Goal: Information Seeking & Learning: Check status

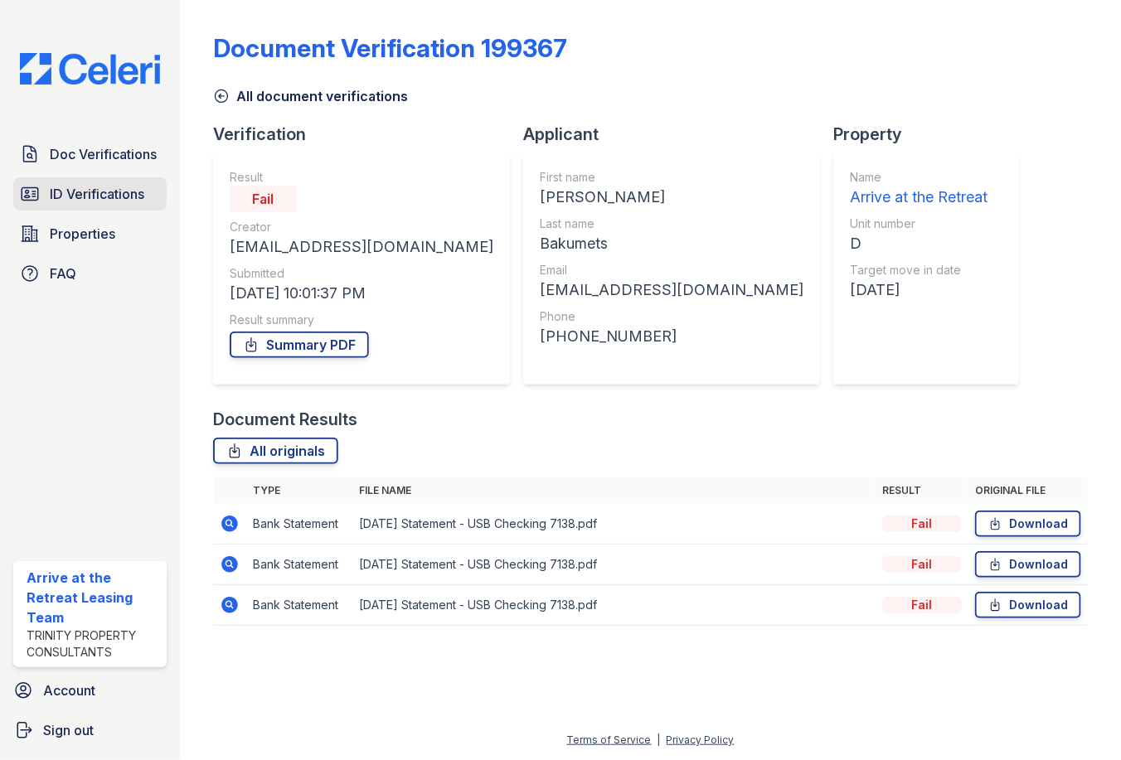
click at [62, 187] on span "ID Verifications" at bounding box center [97, 194] width 95 height 20
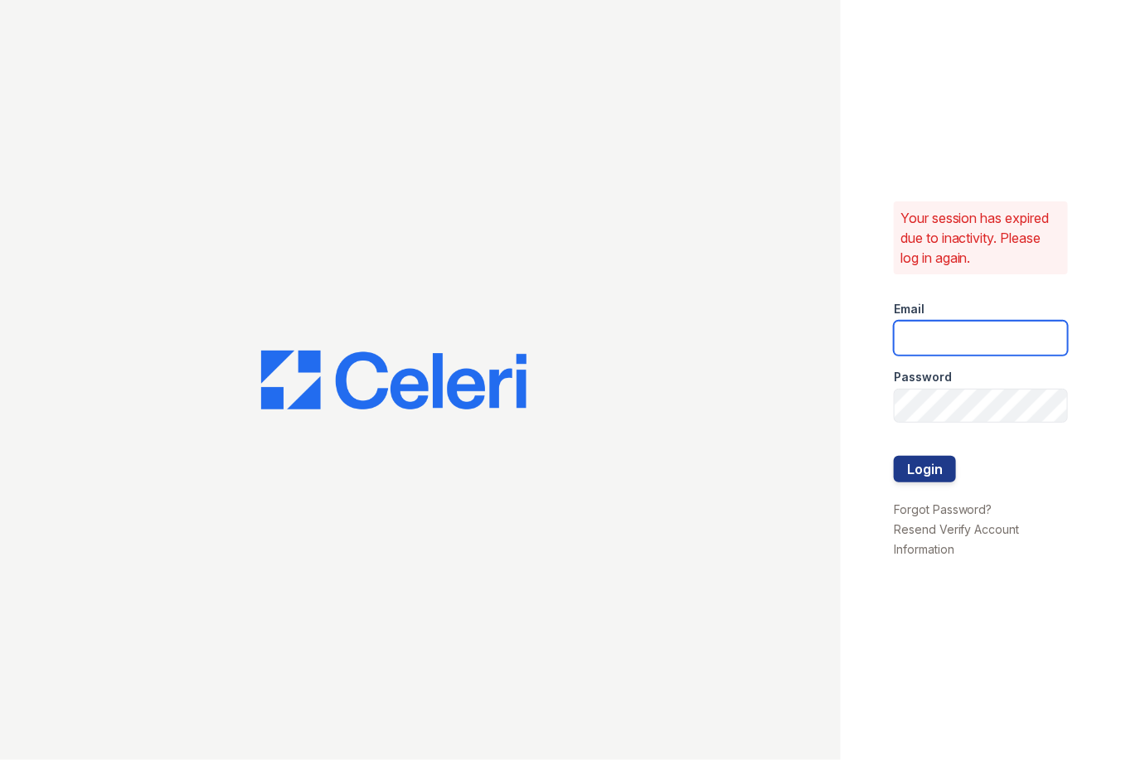
type input "[EMAIL_ADDRESS][DOMAIN_NAME]"
click at [944, 469] on button "Login" at bounding box center [925, 469] width 62 height 27
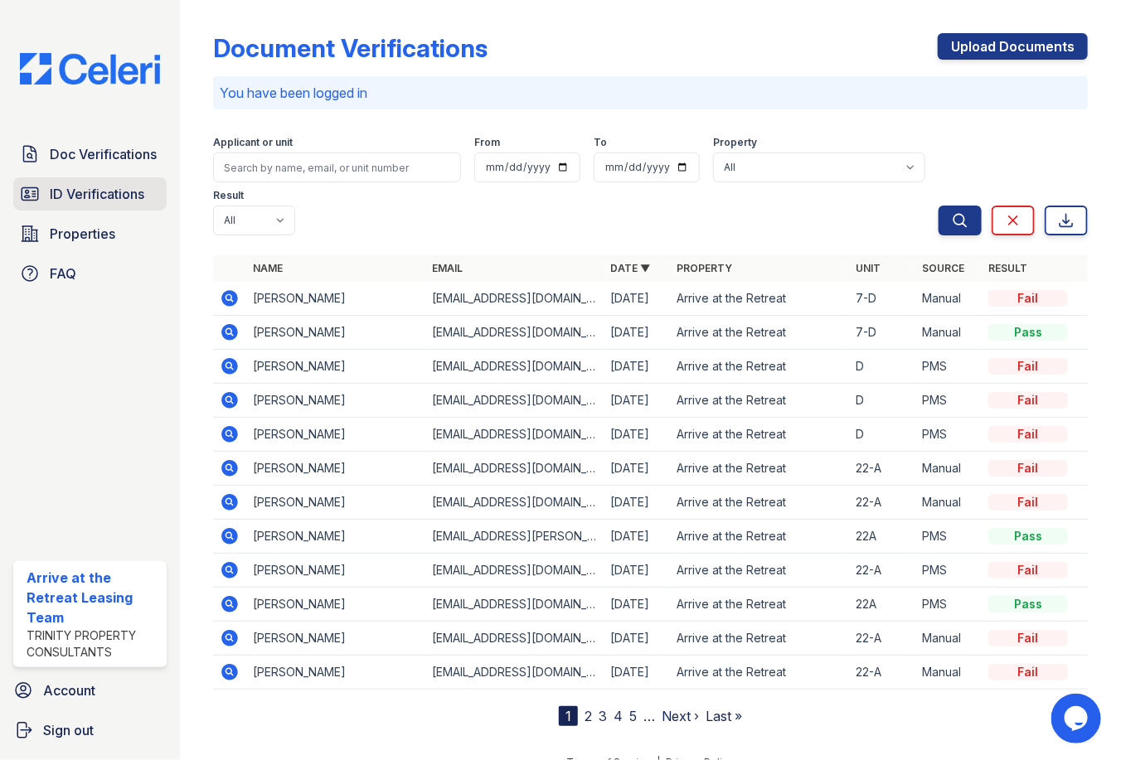
click at [102, 210] on link "ID Verifications" at bounding box center [89, 193] width 153 height 33
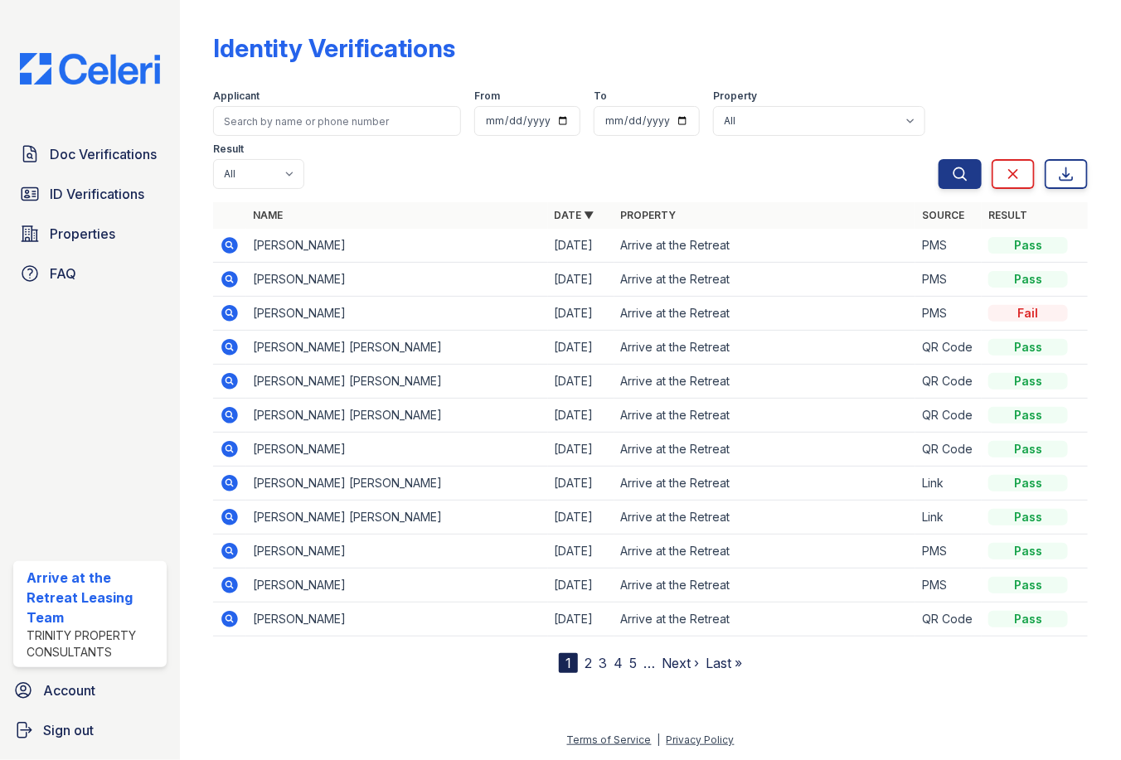
click at [592, 662] on nav "1 2 3 4 5 … Next › Last »" at bounding box center [650, 663] width 183 height 20
click at [586, 663] on link "2" at bounding box center [587, 663] width 7 height 17
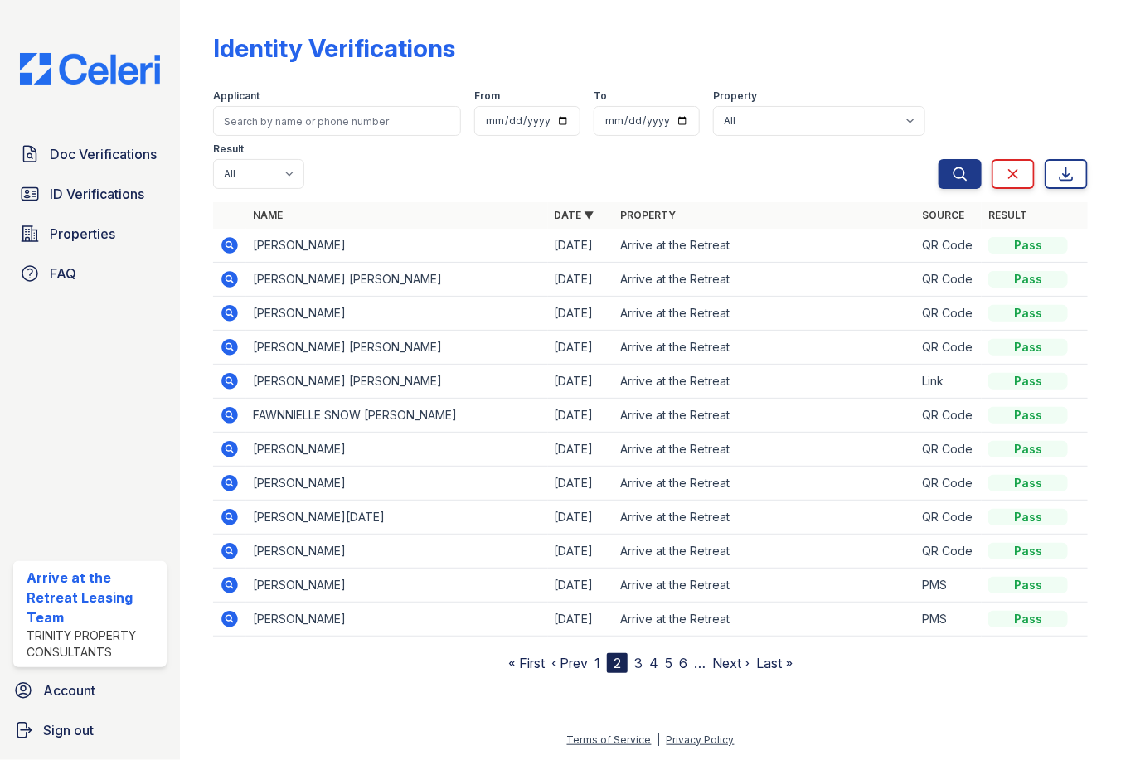
click at [638, 667] on link "3" at bounding box center [638, 663] width 8 height 17
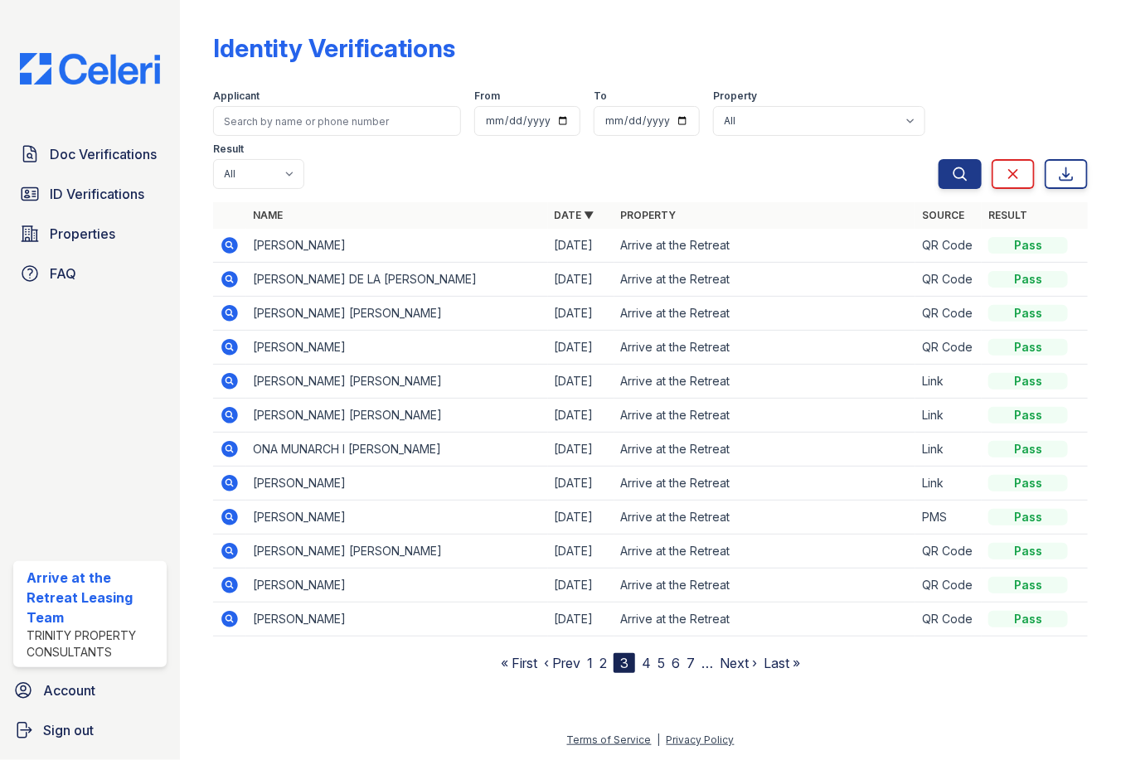
click at [646, 663] on link "4" at bounding box center [646, 663] width 9 height 17
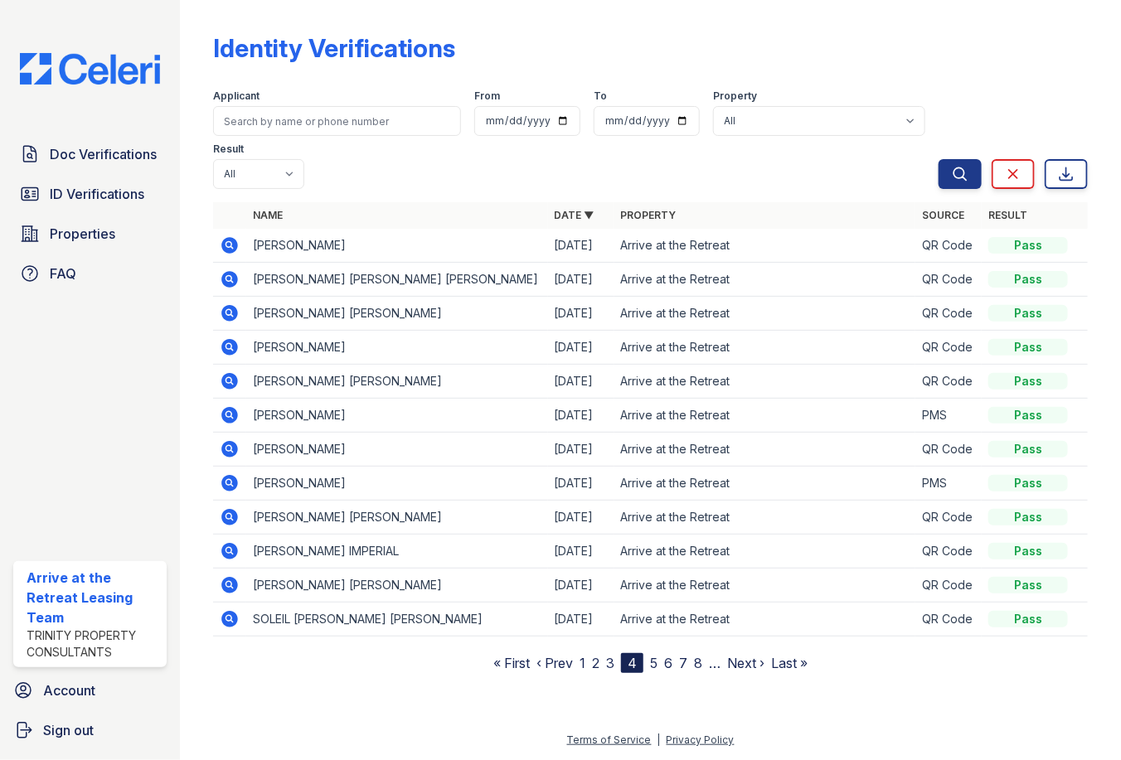
click at [655, 663] on link "5" at bounding box center [653, 663] width 7 height 17
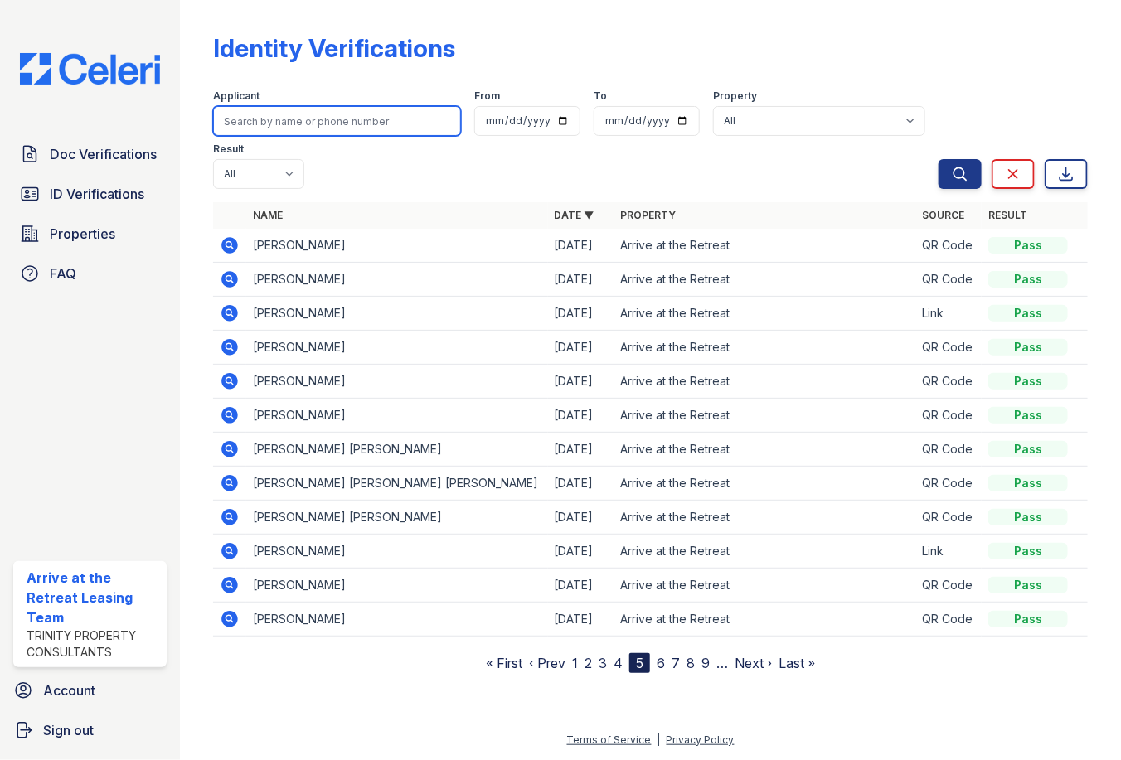
click at [291, 125] on input "search" at bounding box center [337, 121] width 248 height 30
type input "jayden"
click at [938, 159] on button "Search" at bounding box center [959, 174] width 43 height 30
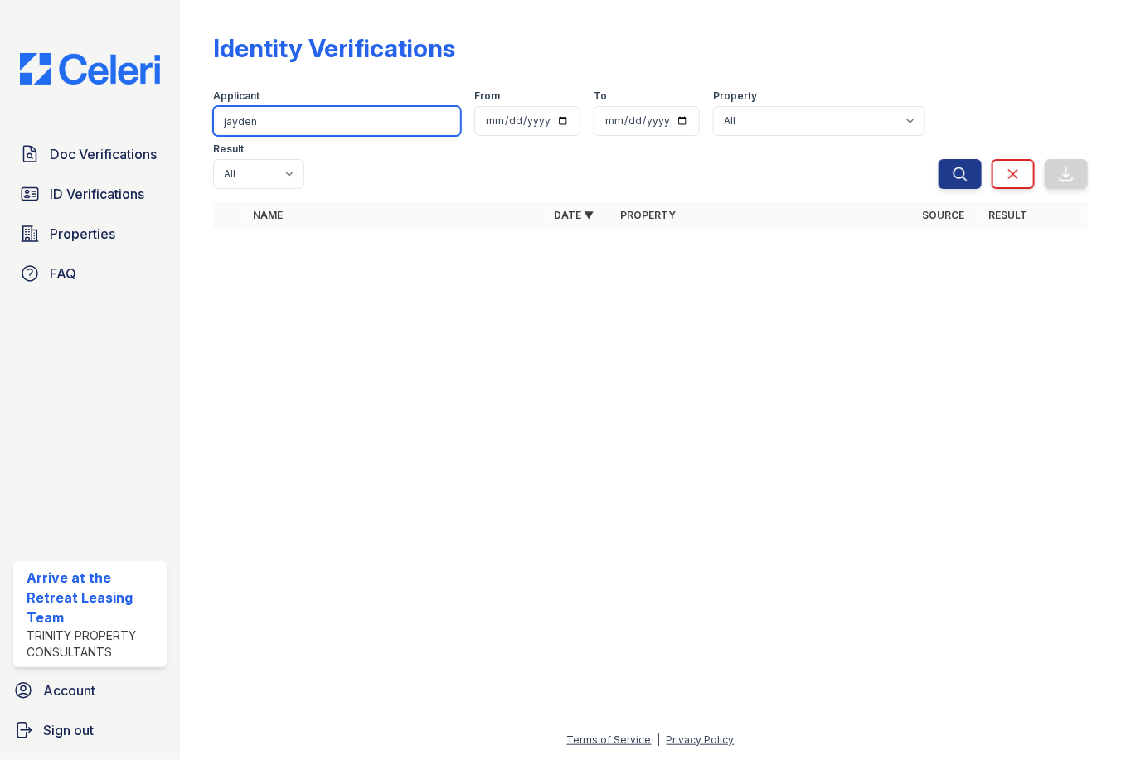
click at [356, 116] on input "jayden" at bounding box center [337, 121] width 248 height 30
type input "rakin"
click at [938, 159] on button "Search" at bounding box center [959, 174] width 43 height 30
click at [296, 122] on input "rakin" at bounding box center [337, 121] width 248 height 30
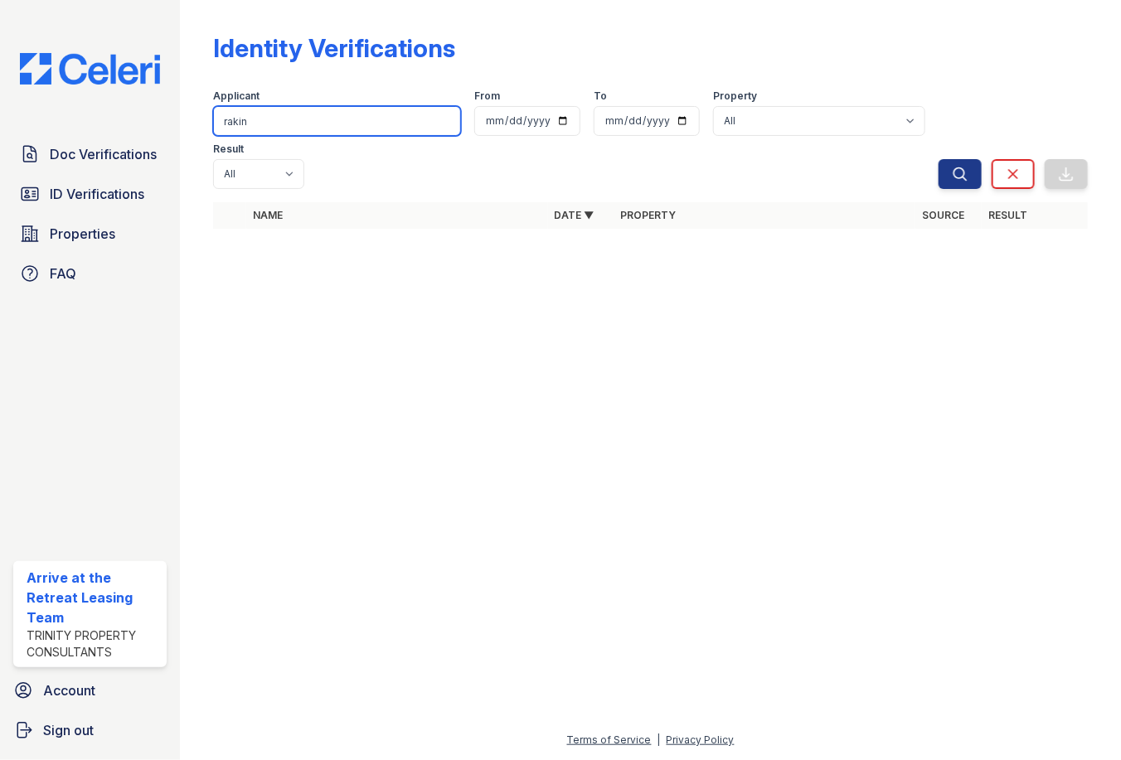
click at [296, 122] on input "rakin" at bounding box center [337, 121] width 248 height 30
type input "jaden"
click at [938, 159] on button "Search" at bounding box center [959, 174] width 43 height 30
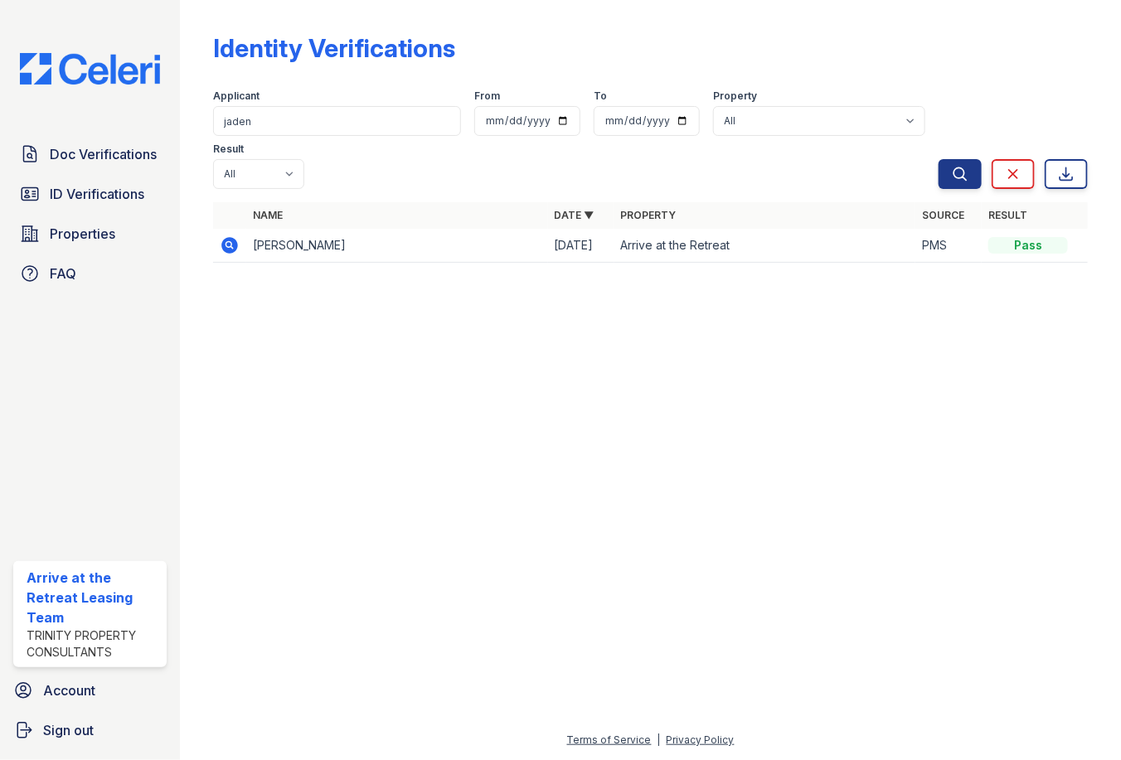
click at [229, 236] on icon at bounding box center [230, 245] width 20 height 20
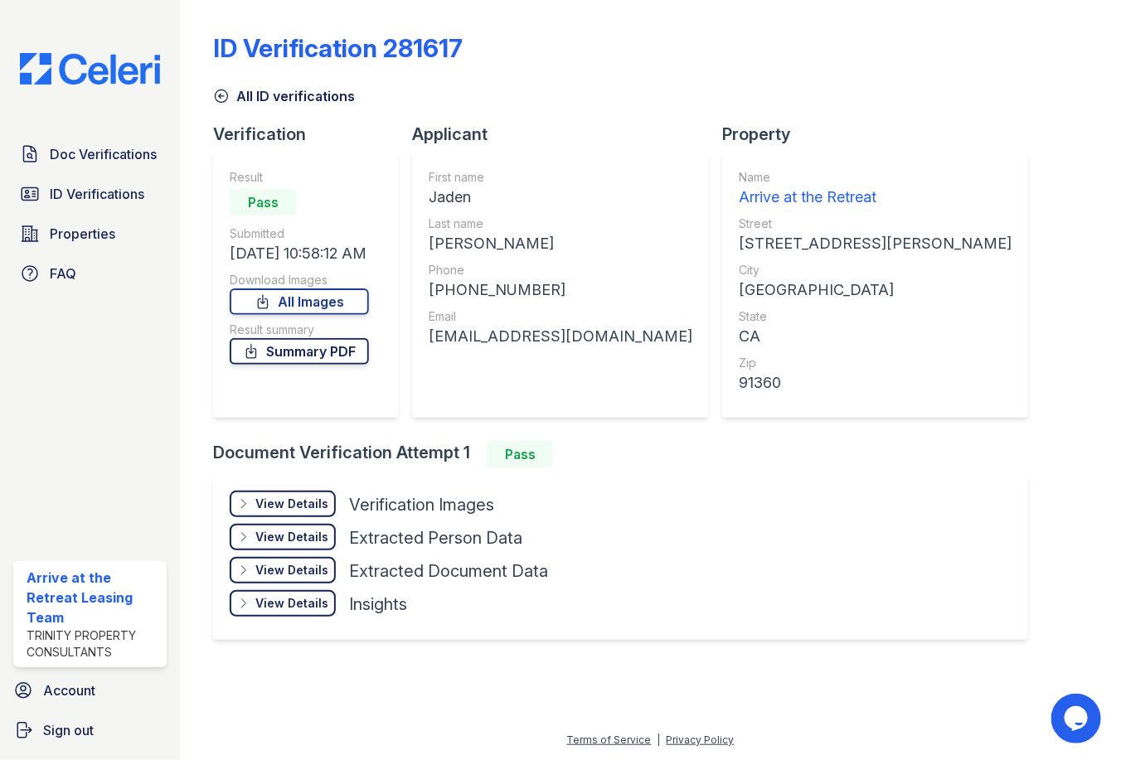
click at [336, 353] on link "Summary PDF" at bounding box center [299, 351] width 139 height 27
click at [221, 107] on div "ID Verification 281617 All ID verifications Verification Result Pass Submitted …" at bounding box center [650, 335] width 875 height 657
click at [223, 103] on icon at bounding box center [221, 96] width 17 height 17
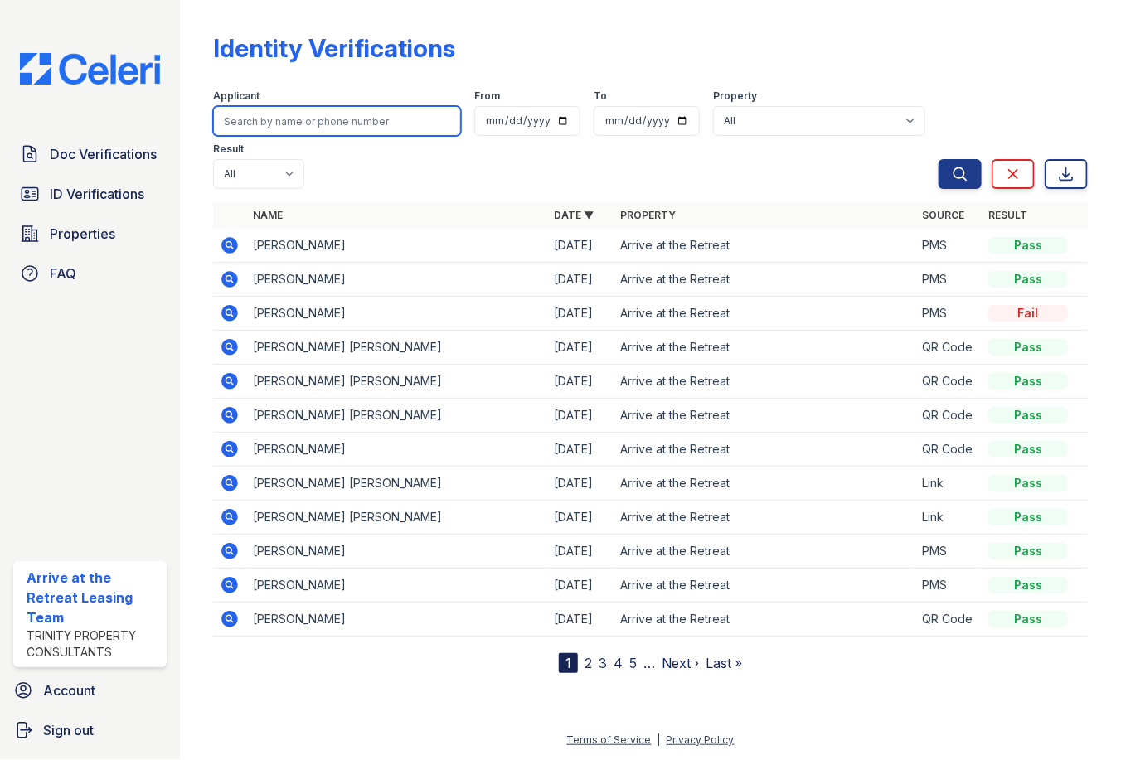
click at [314, 126] on input "search" at bounding box center [337, 121] width 248 height 30
type input "[PERSON_NAME]"
click at [938, 159] on button "Search" at bounding box center [959, 174] width 43 height 30
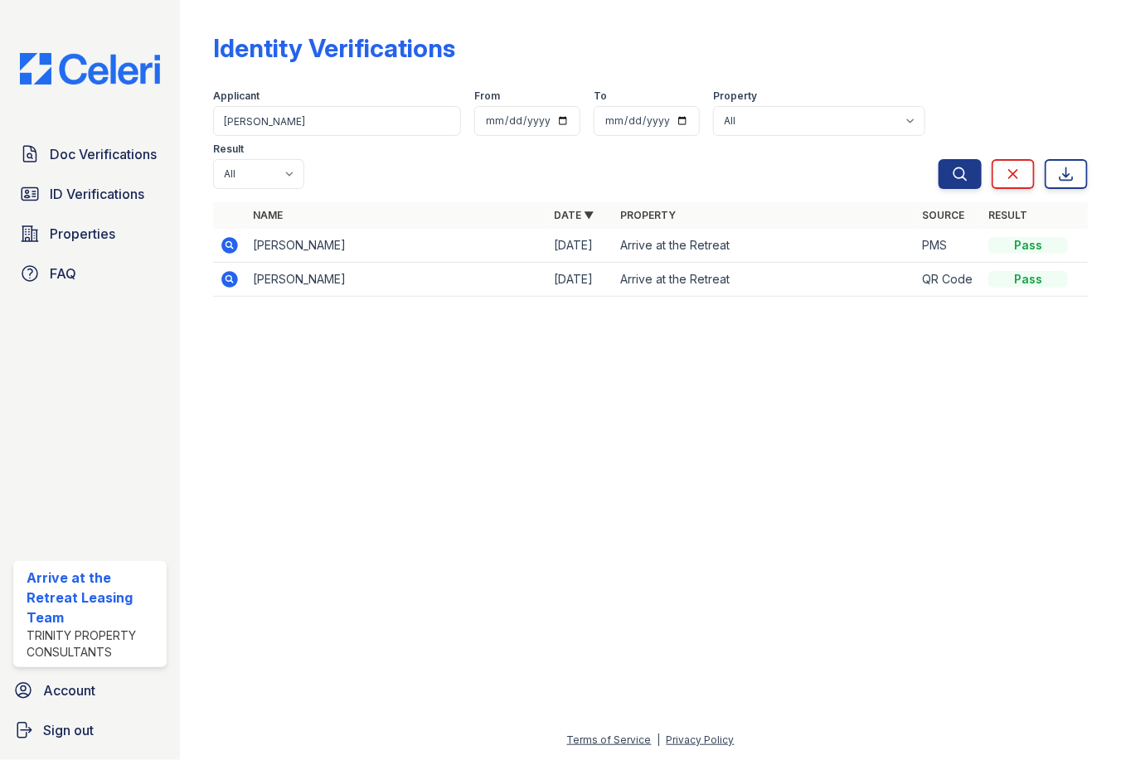
click at [226, 246] on icon at bounding box center [230, 245] width 20 height 20
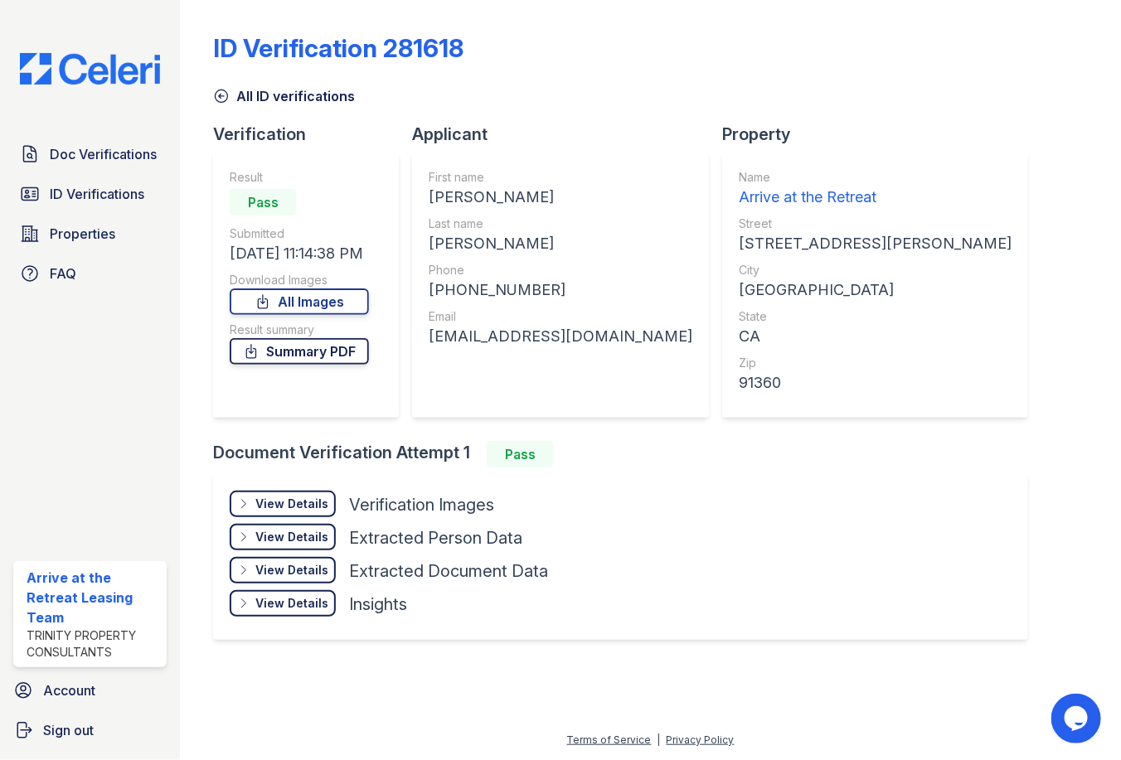
click at [364, 346] on link "Summary PDF" at bounding box center [299, 351] width 139 height 27
click at [87, 408] on div "Doc Verifications ID Verifications Properties FAQ Arrive at the Retreat Leasing…" at bounding box center [90, 380] width 180 height 760
click at [815, 315] on div "Name Arrive at the Retreat Street 550 Laurie Lane City Thousand Oaks State CA Z…" at bounding box center [875, 285] width 306 height 265
